Goal: Transaction & Acquisition: Purchase product/service

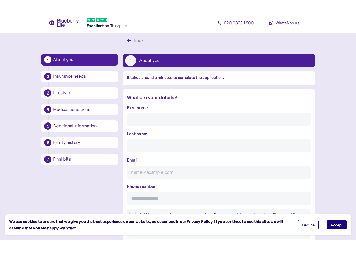
scroll to position [10, 0]
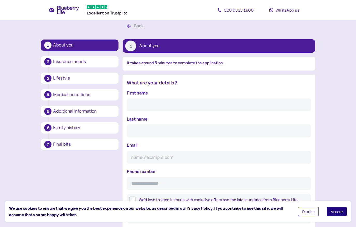
click at [168, 102] on input "First name" at bounding box center [219, 105] width 184 height 13
click at [162, 107] on input "First name" at bounding box center [219, 105] width 184 height 13
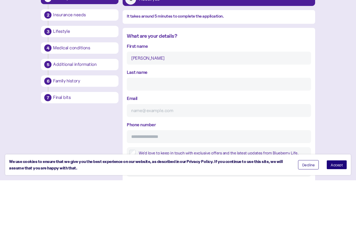
type input "[PERSON_NAME]"
click at [164, 125] on input "Last name" at bounding box center [219, 131] width 184 height 13
type input "Ferre"
click at [166, 151] on input "Email" at bounding box center [219, 157] width 184 height 13
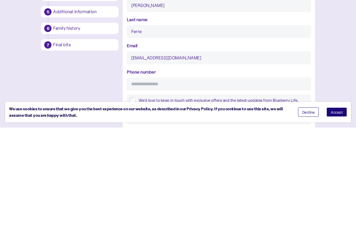
type input "[EMAIL_ADDRESS][DOMAIN_NAME]"
click at [169, 177] on input "Phone number" at bounding box center [219, 183] width 184 height 13
type input "**********"
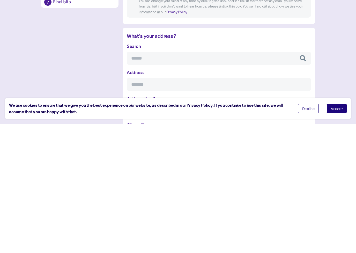
scroll to position [100, 0]
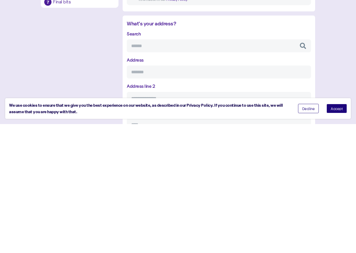
click at [206, 168] on input "Search" at bounding box center [219, 174] width 184 height 13
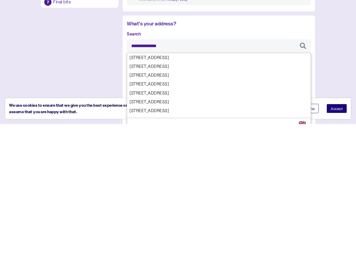
type input "**********"
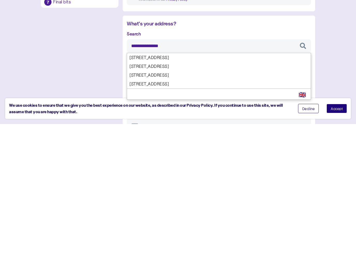
click at [192, 159] on div "**********" at bounding box center [219, 235] width 184 height 153
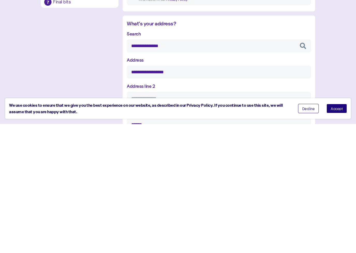
type input "**********"
type input "******"
type input "**********"
type input "********"
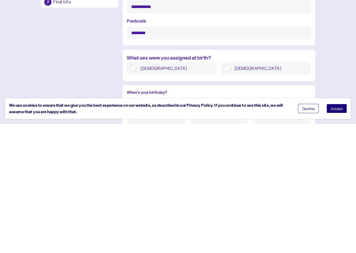
type input "**********"
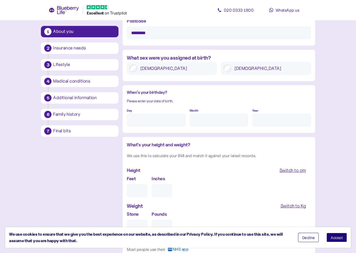
click at [159, 120] on input "Day" at bounding box center [156, 120] width 58 height 13
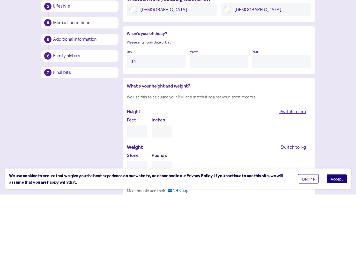
type input "14"
click at [211, 114] on input "Month" at bounding box center [219, 120] width 58 height 13
click at [265, 114] on input "Year" at bounding box center [281, 120] width 58 height 13
type input "2"
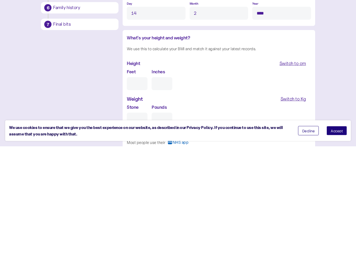
type input "****"
click at [137, 184] on input "Feet" at bounding box center [137, 190] width 21 height 13
type input "5"
type input "0"
type input "5"
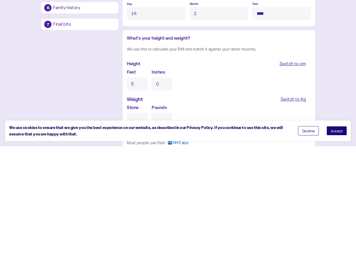
click at [165, 184] on input "0" at bounding box center [162, 190] width 21 height 13
click at [140, 219] on input "Stone" at bounding box center [137, 225] width 21 height 13
type input "10"
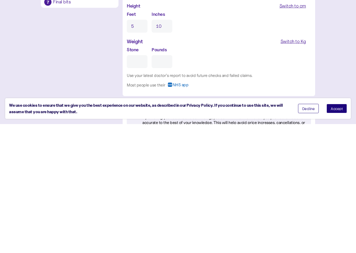
type input "1"
type input "0"
type input "15"
click at [164, 184] on input "0" at bounding box center [162, 190] width 21 height 13
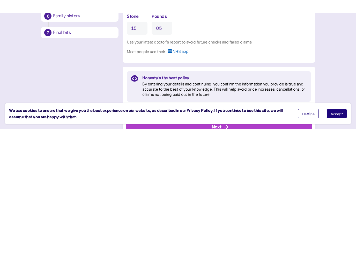
scroll to position [466, 0]
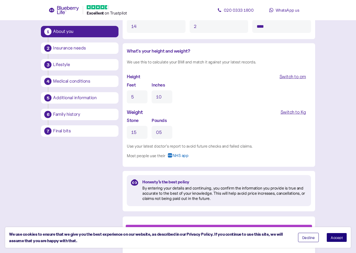
click at [260, 223] on div at bounding box center [219, 221] width 186 height 5
type input "5"
click at [309, 227] on button "Decline" at bounding box center [308, 237] width 21 height 9
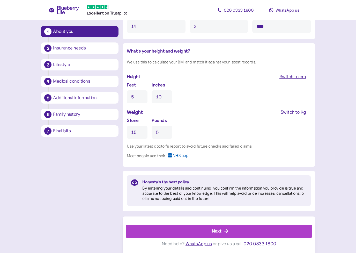
click at [280, 227] on div "Next" at bounding box center [220, 231] width 174 height 12
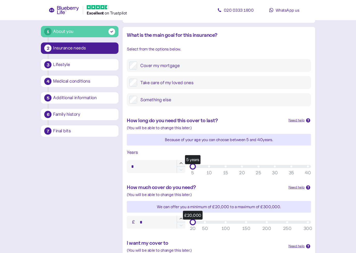
scroll to position [58, 0]
type input "**"
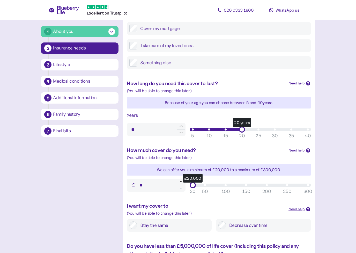
scroll to position [96, 0]
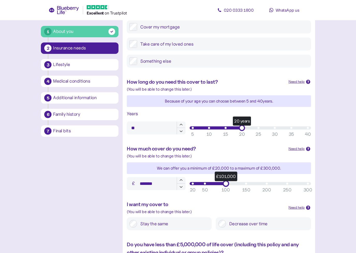
type input "*******"
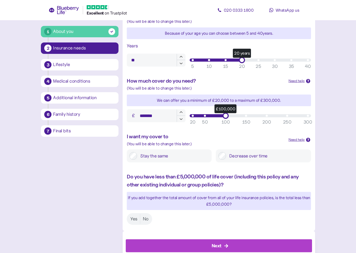
scroll to position [171, 0]
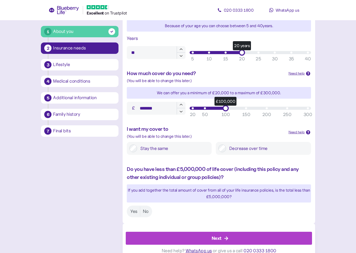
click at [136, 210] on label "Yes" at bounding box center [134, 211] width 12 height 10
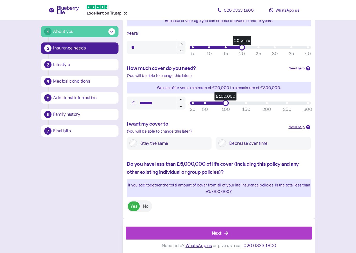
scroll to position [176, 0]
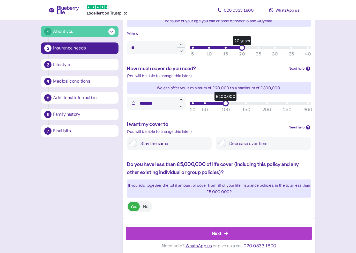
click at [230, 227] on div "Next" at bounding box center [220, 233] width 174 height 12
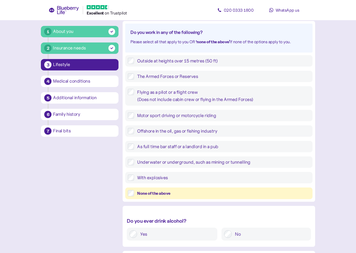
scroll to position [71, 0]
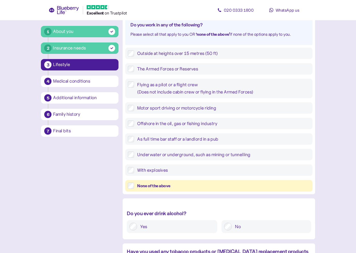
click at [261, 115] on div "Outside at heights over 15 metres (50 ft) The Armed Forces or Reserves Flying a…" at bounding box center [218, 120] width 187 height 144
click at [180, 182] on div "None of the above" at bounding box center [223, 185] width 173 height 6
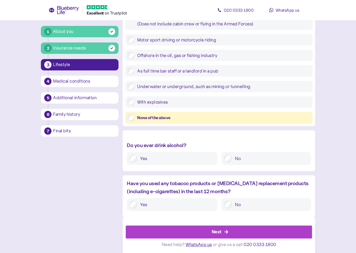
scroll to position [139, 0]
click at [217, 227] on div "Next" at bounding box center [217, 231] width 10 height 7
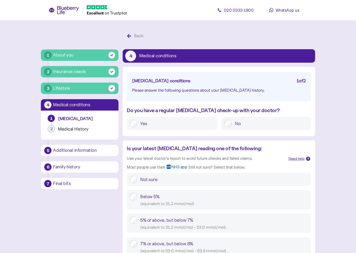
click at [153, 115] on div "Do you have a regular [MEDICAL_DATA] check-up with your doctor? Yes No" at bounding box center [219, 120] width 192 height 29
click at [183, 126] on label "Yes" at bounding box center [176, 124] width 78 height 8
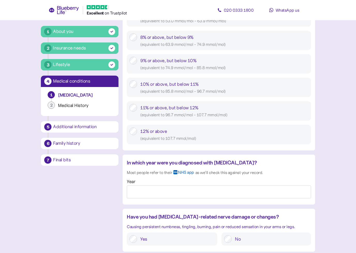
scroll to position [318, 0]
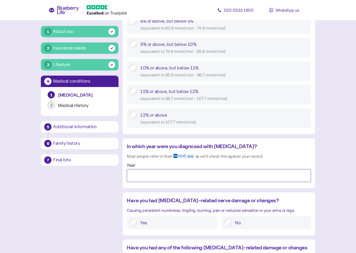
click at [201, 173] on input "Year" at bounding box center [219, 175] width 184 height 13
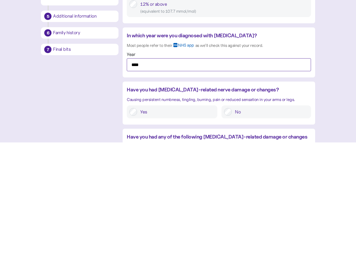
type input "****"
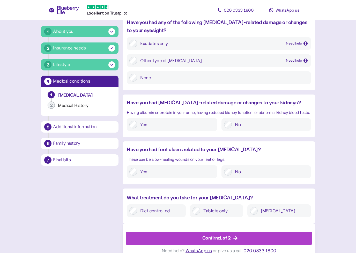
scroll to position [545, 0]
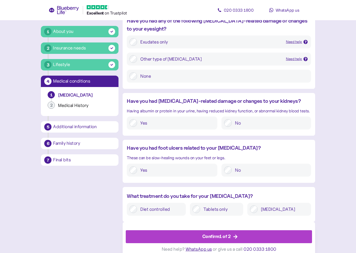
click at [217, 205] on label "Tablets only" at bounding box center [220, 209] width 40 height 8
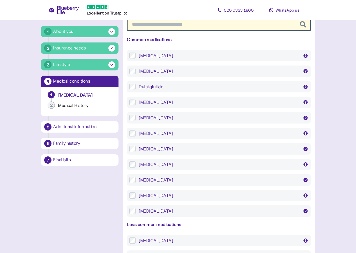
scroll to position [813, 0]
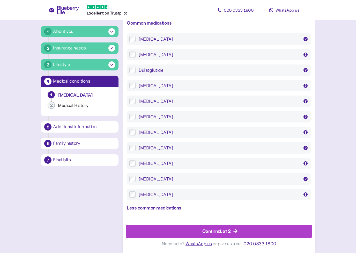
click at [209, 227] on div "Confirm 1 of 2" at bounding box center [216, 230] width 28 height 7
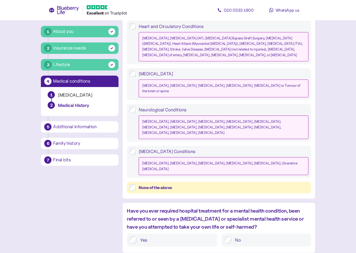
scroll to position [170, 0]
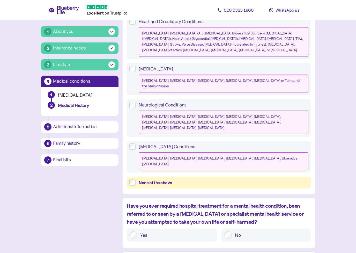
click at [137, 179] on label "None of the above" at bounding box center [222, 182] width 173 height 6
click at [232, 227] on label "No" at bounding box center [270, 235] width 76 height 8
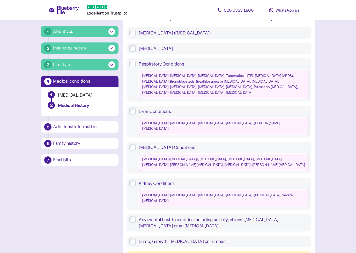
scroll to position [441, 0]
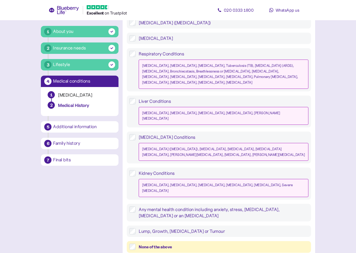
click at [138, 227] on label "None of the above" at bounding box center [222, 246] width 173 height 6
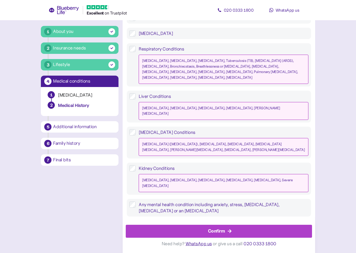
scroll to position [445, 0]
click at [229, 227] on icon "button" at bounding box center [229, 231] width 5 height 5
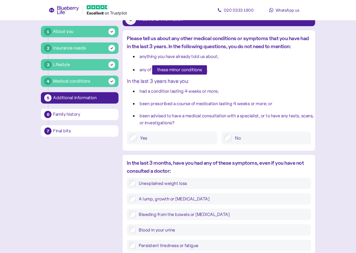
scroll to position [42, 0]
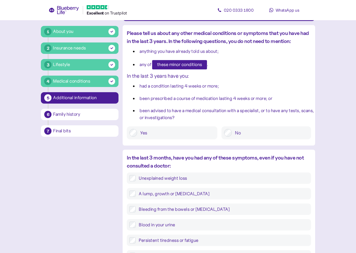
click at [233, 135] on label "No" at bounding box center [270, 133] width 76 height 8
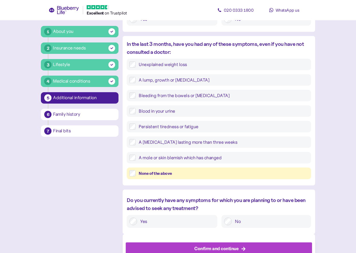
scroll to position [156, 0]
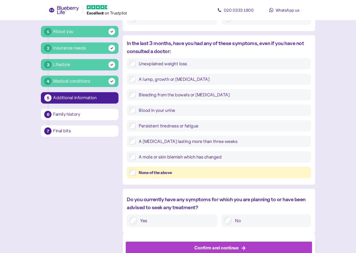
click at [261, 171] on div "None of the above" at bounding box center [223, 172] width 169 height 6
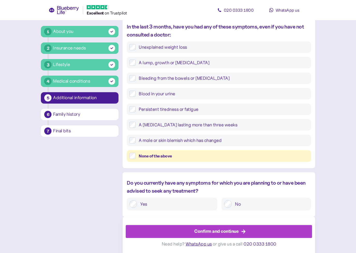
scroll to position [172, 0]
click at [260, 207] on label "No" at bounding box center [270, 204] width 76 height 8
click at [259, 227] on div "Confirm and continue" at bounding box center [220, 231] width 174 height 12
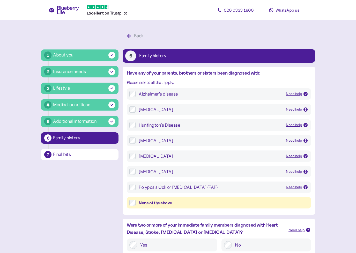
click at [171, 201] on div "None of the above" at bounding box center [223, 202] width 169 height 6
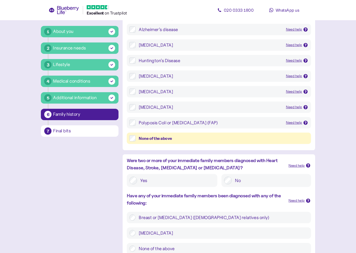
scroll to position [66, 0]
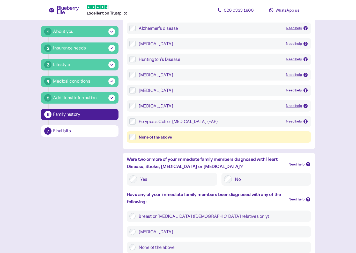
click at [139, 177] on label "Yes" at bounding box center [176, 179] width 78 height 8
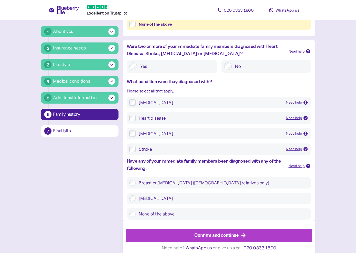
scroll to position [179, 0]
click at [136, 210] on label "None of the above" at bounding box center [222, 213] width 173 height 6
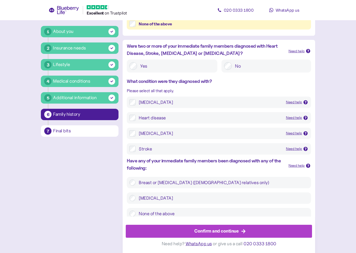
click at [228, 227] on div "Confirm and continue" at bounding box center [216, 230] width 44 height 7
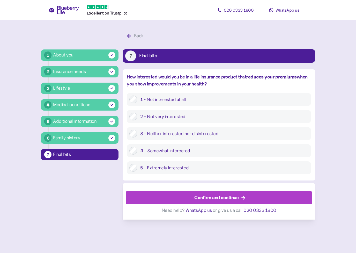
click at [217, 197] on div "Confirm and continue" at bounding box center [216, 197] width 44 height 7
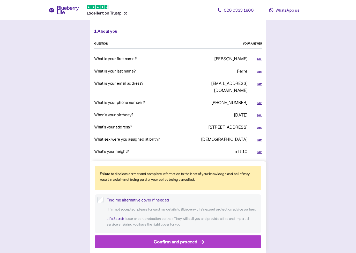
scroll to position [164, 0]
click at [252, 121] on div "Edit" at bounding box center [257, 126] width 14 height 11
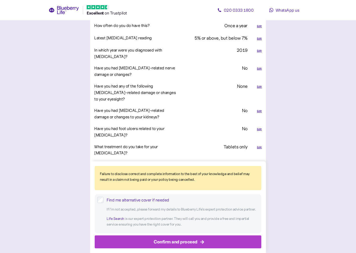
scroll to position [633, 0]
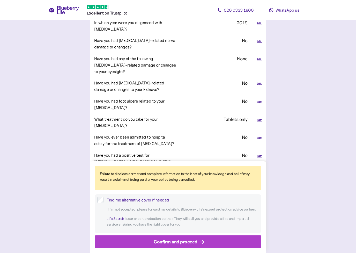
click at [182, 227] on div "Confirm and proceed" at bounding box center [176, 241] width 44 height 7
